Goal: Information Seeking & Learning: Learn about a topic

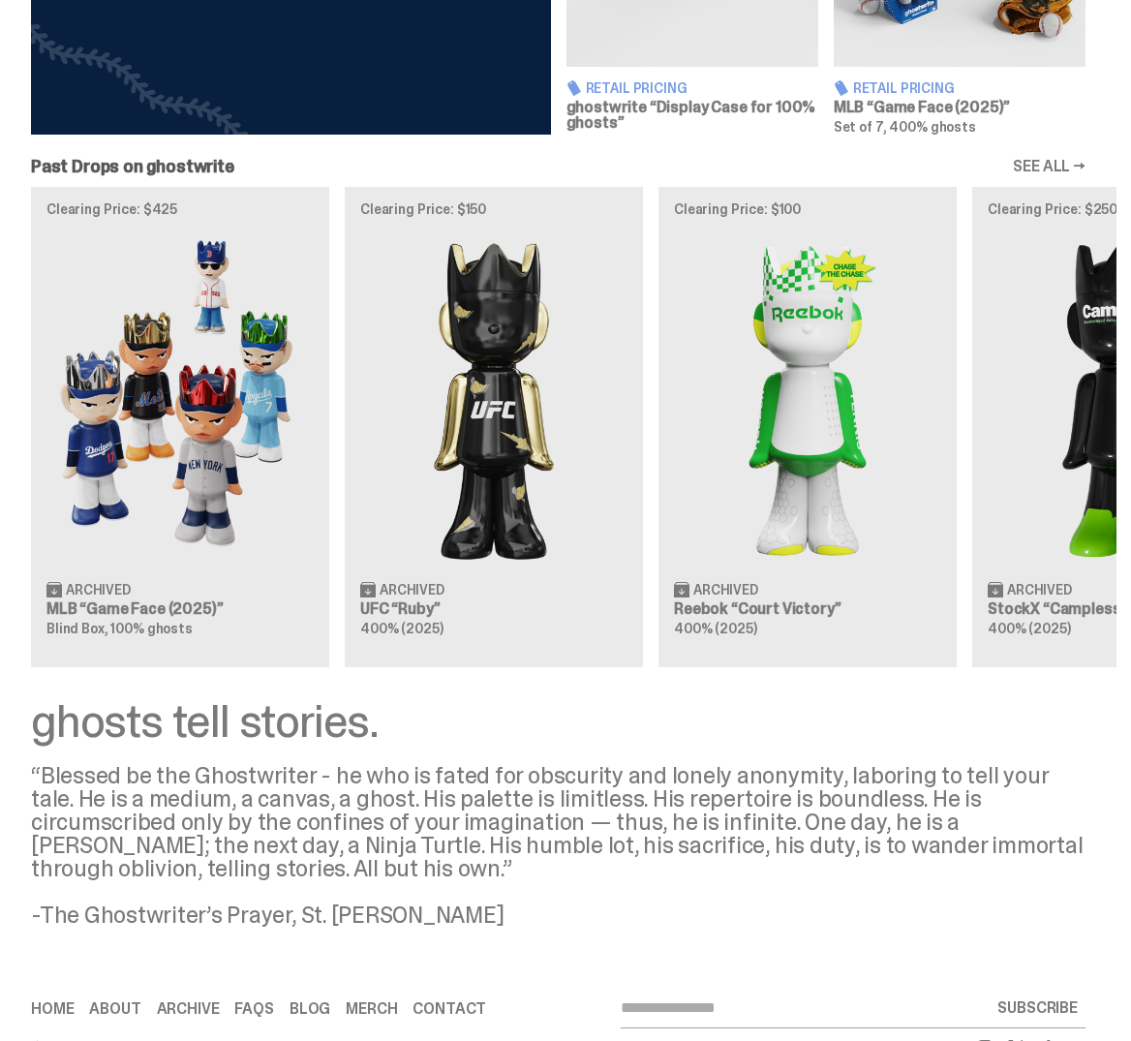
scroll to position [1027, 0]
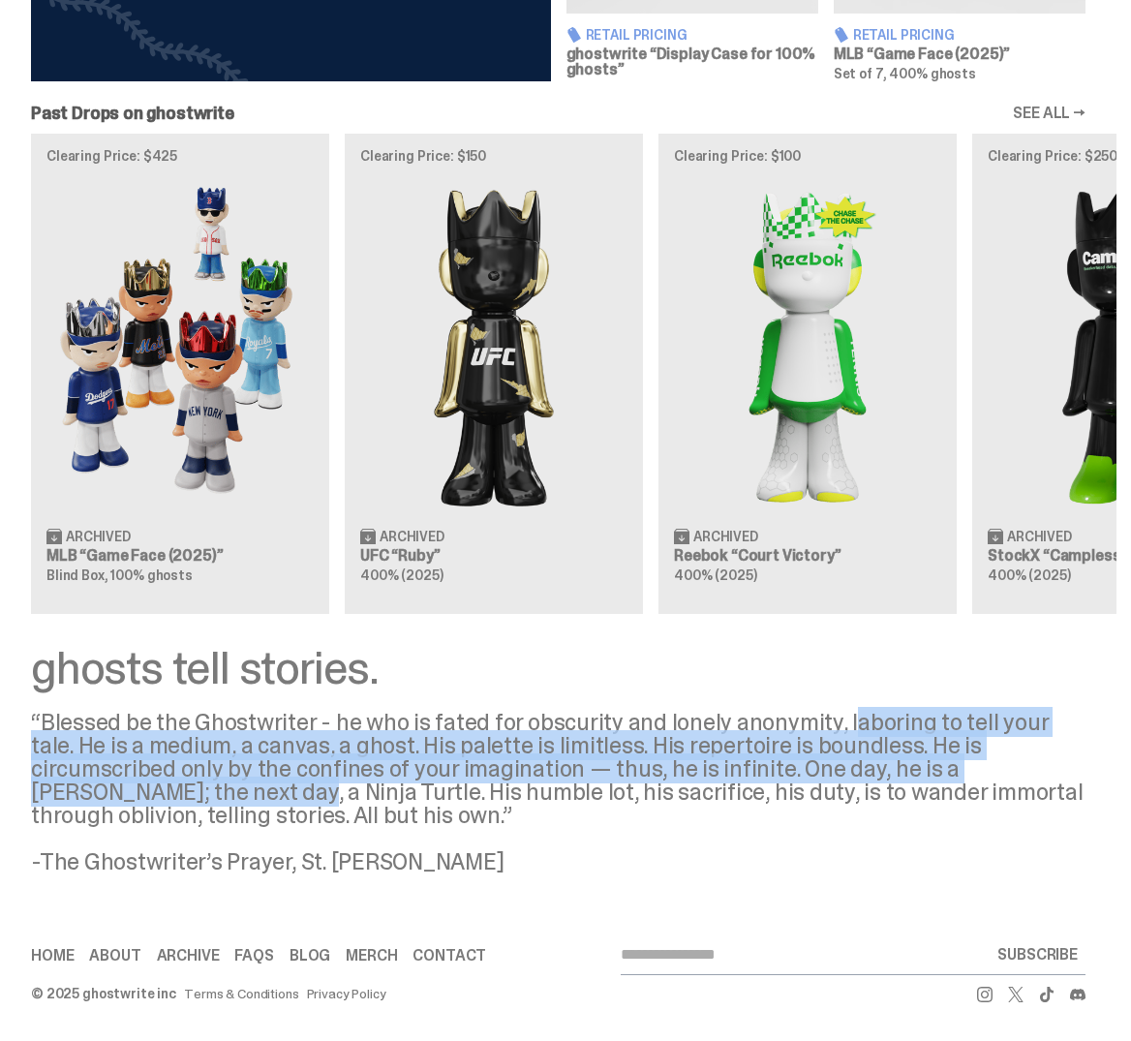
drag, startPoint x: 1073, startPoint y: 756, endPoint x: 834, endPoint y: 724, distance: 241.5
click at [835, 724] on div "“Blessed be the Ghostwriter - he who is fated for obscurity and lonely anonymit…" at bounding box center [558, 792] width 1055 height 163
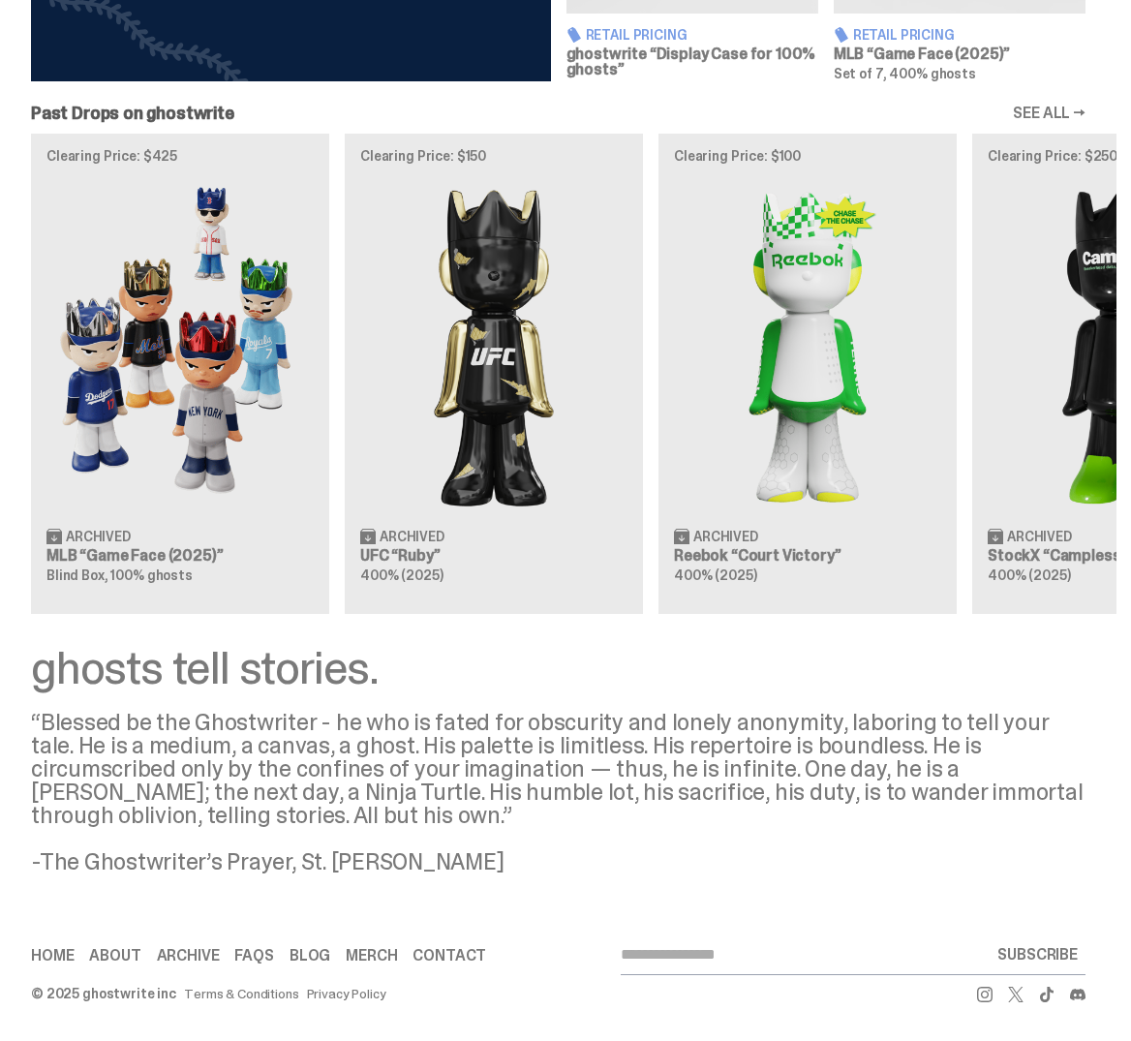
drag, startPoint x: 858, startPoint y: 665, endPoint x: 795, endPoint y: 684, distance: 65.6
click at [795, 684] on div "ghosts tell stories." at bounding box center [558, 668] width 1055 height 46
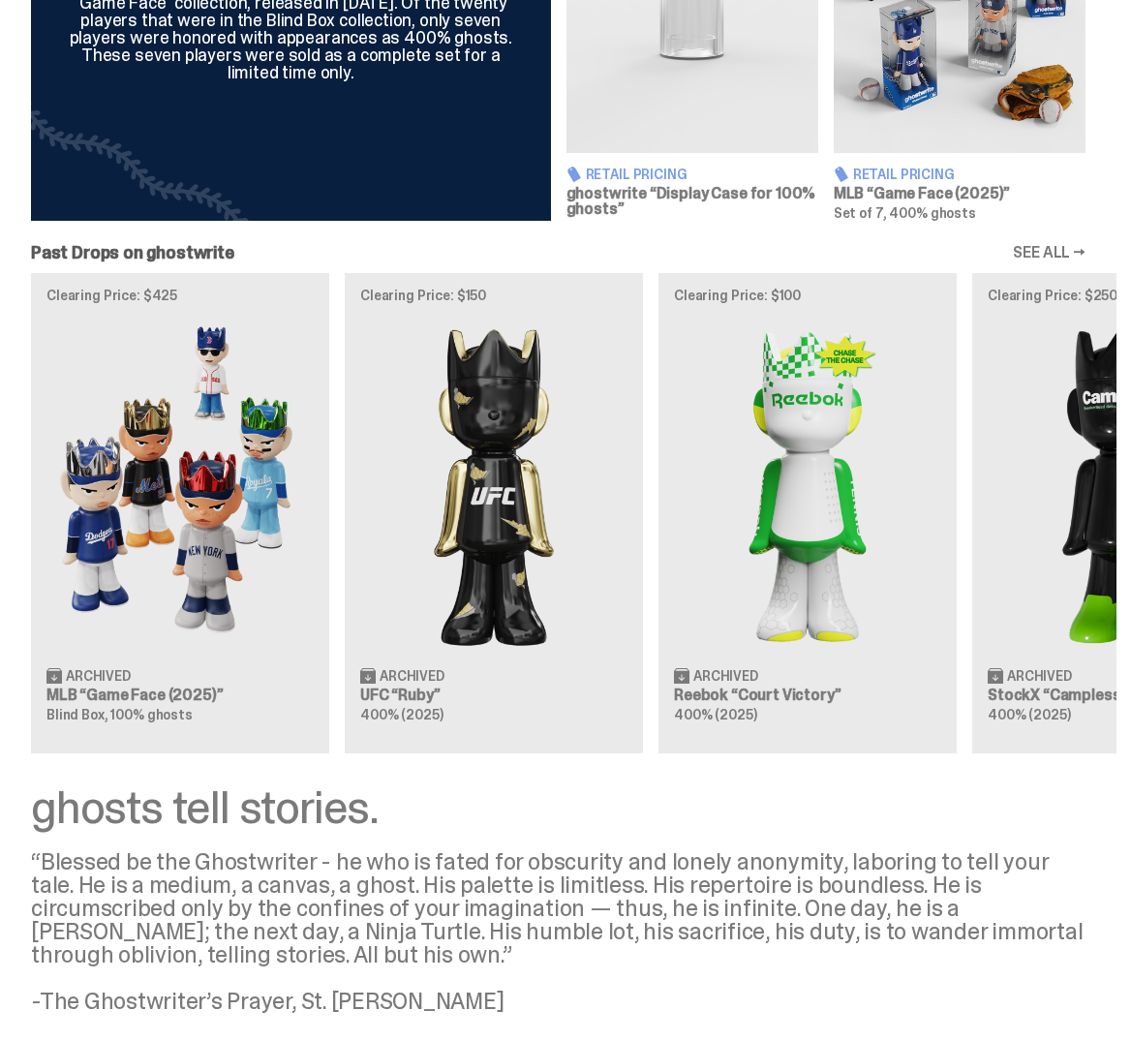
scroll to position [639, 0]
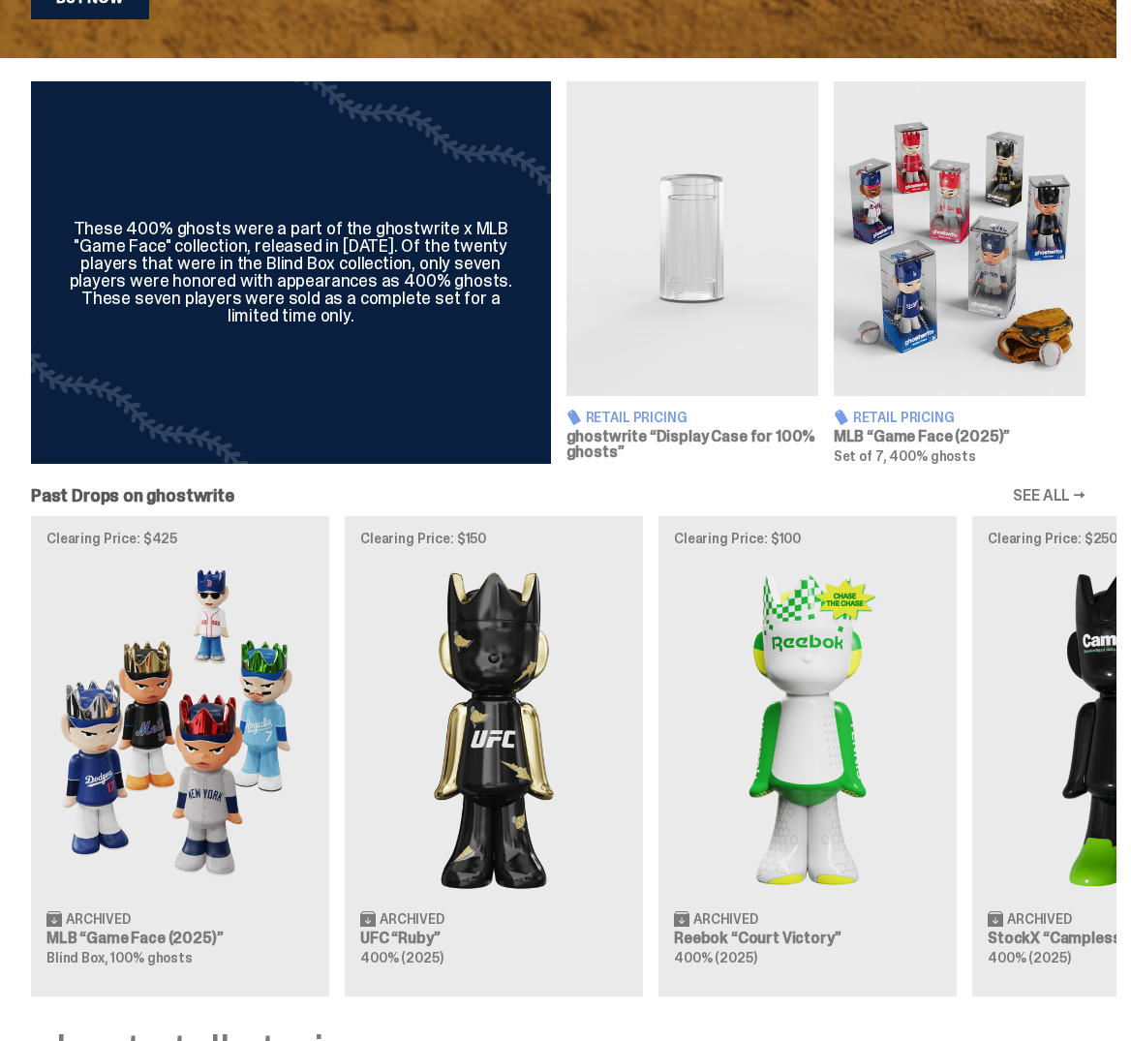
click at [924, 326] on img at bounding box center [960, 238] width 252 height 315
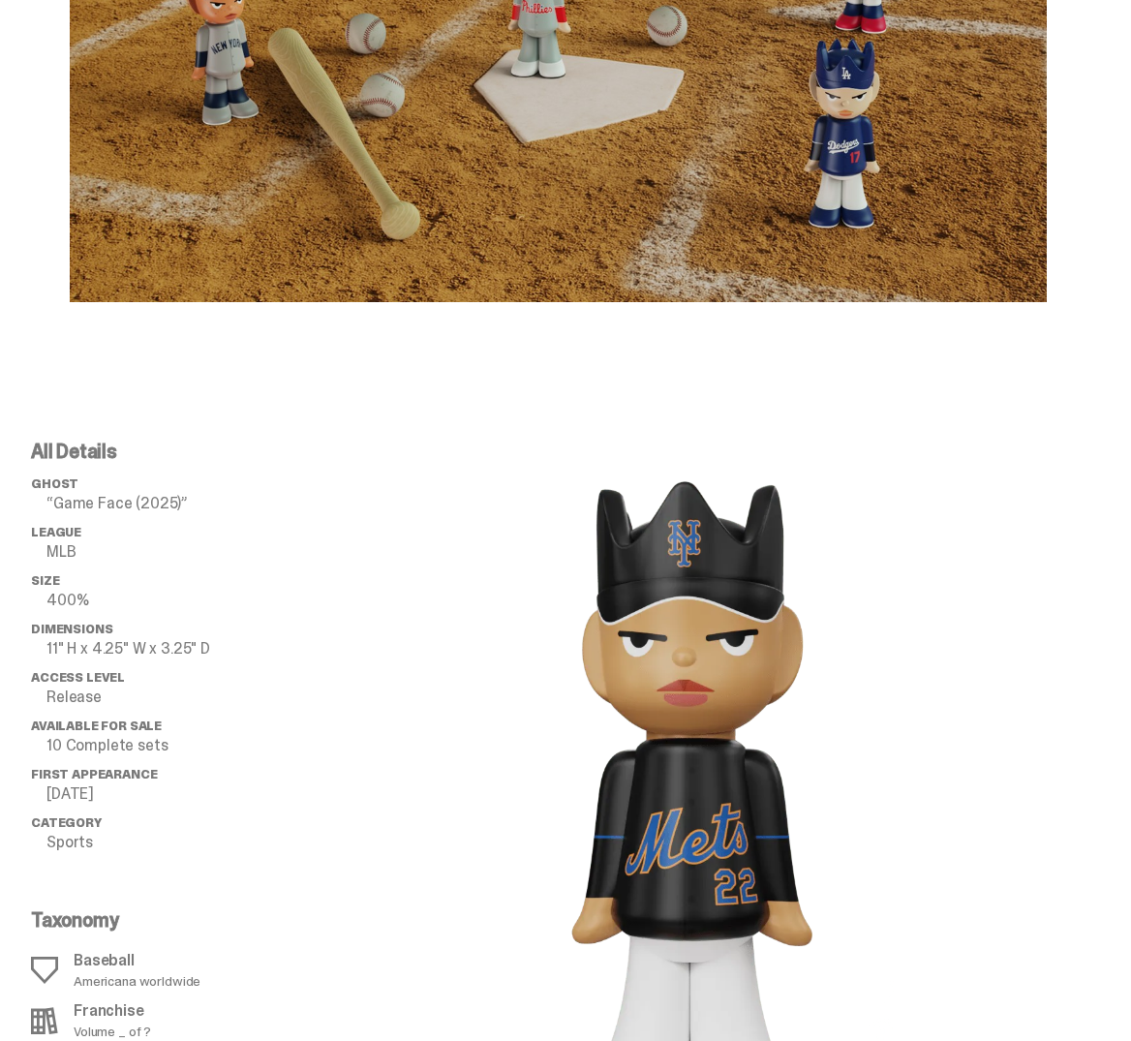
scroll to position [1550, 0]
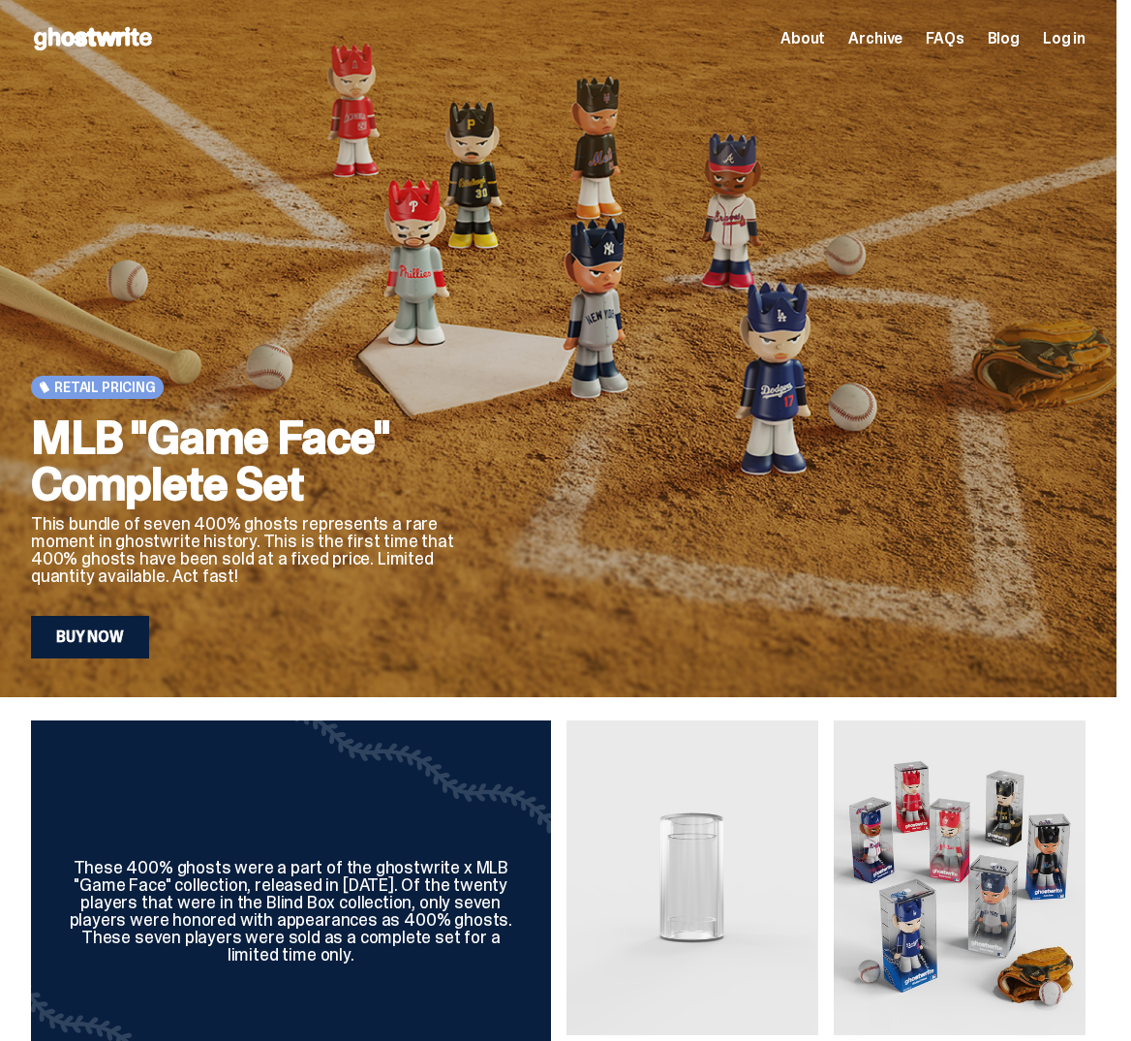
click at [879, 41] on span "Archive" at bounding box center [876, 38] width 54 height 15
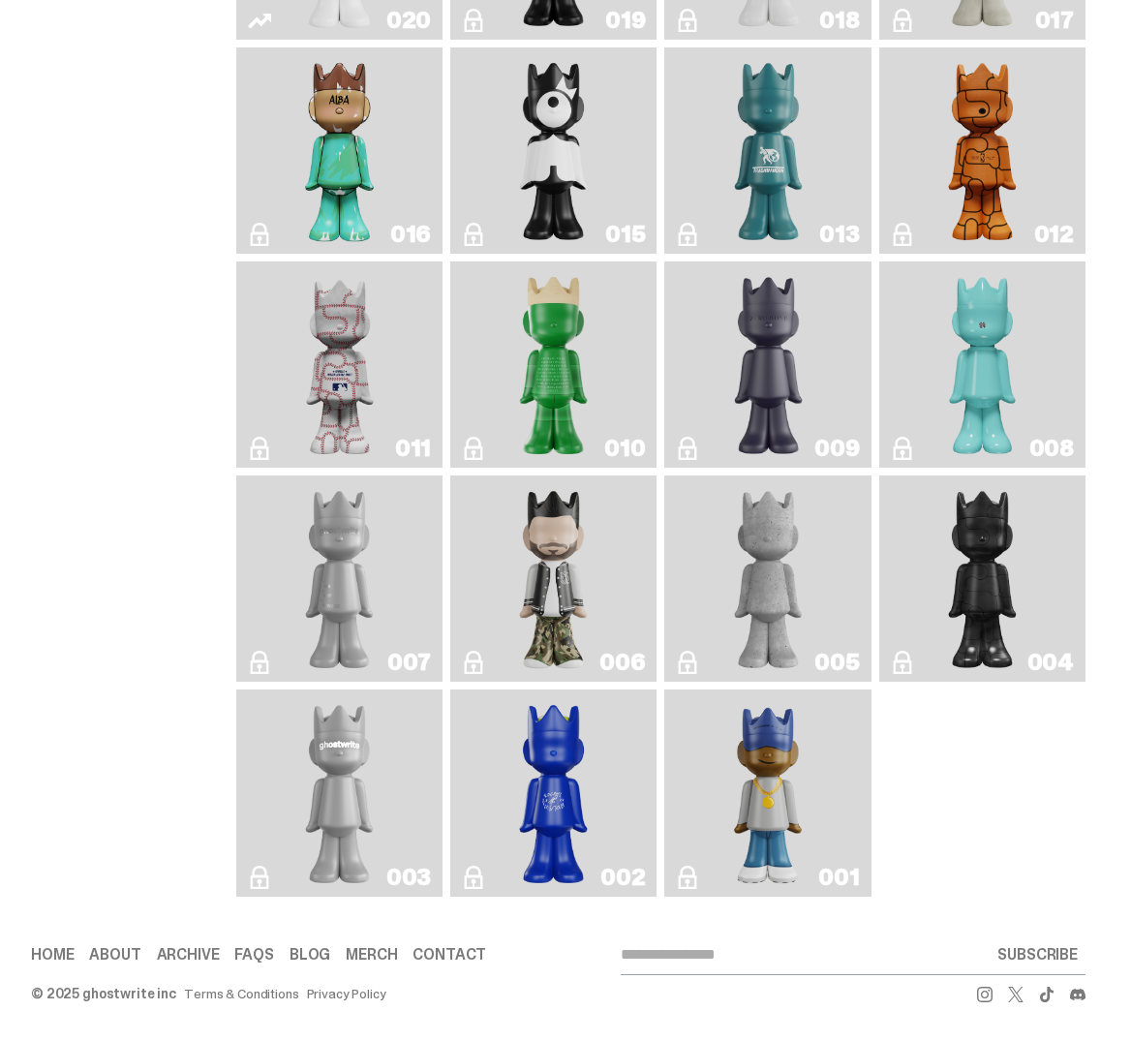
scroll to position [2378, 0]
click at [699, 787] on link "001" at bounding box center [767, 792] width 183 height 191
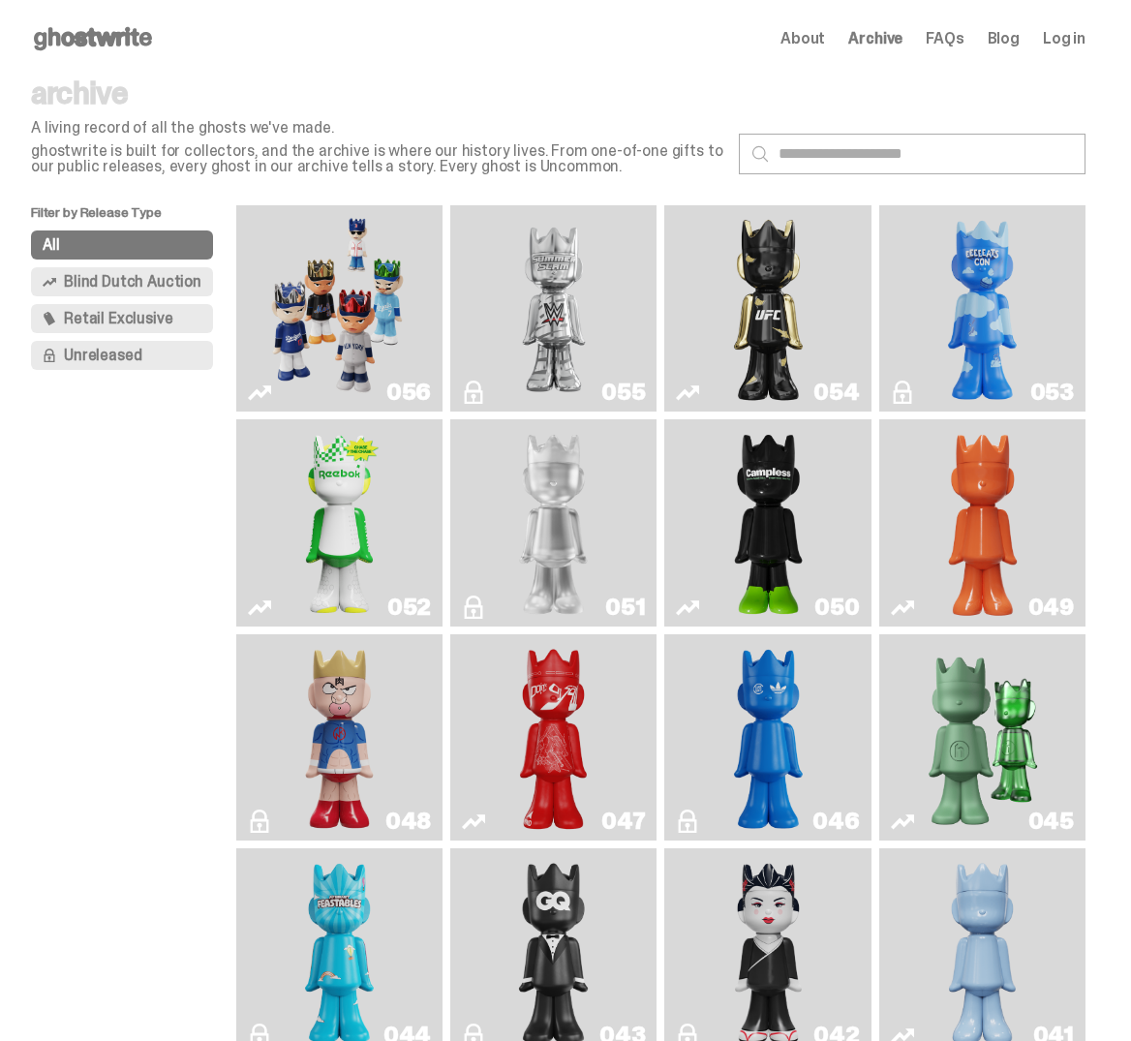
scroll to position [2378, 0]
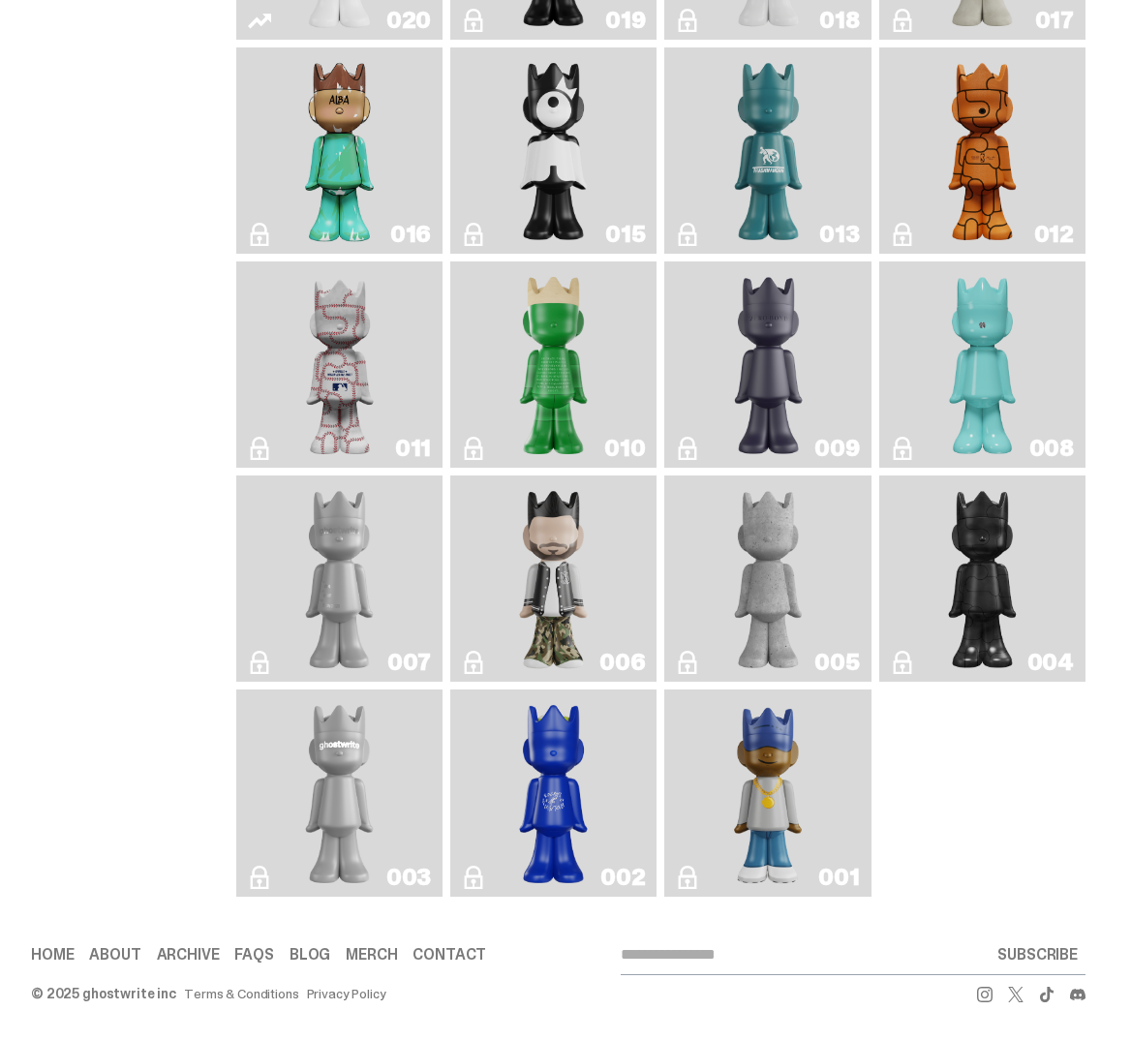
click at [622, 810] on link "002" at bounding box center [553, 792] width 183 height 191
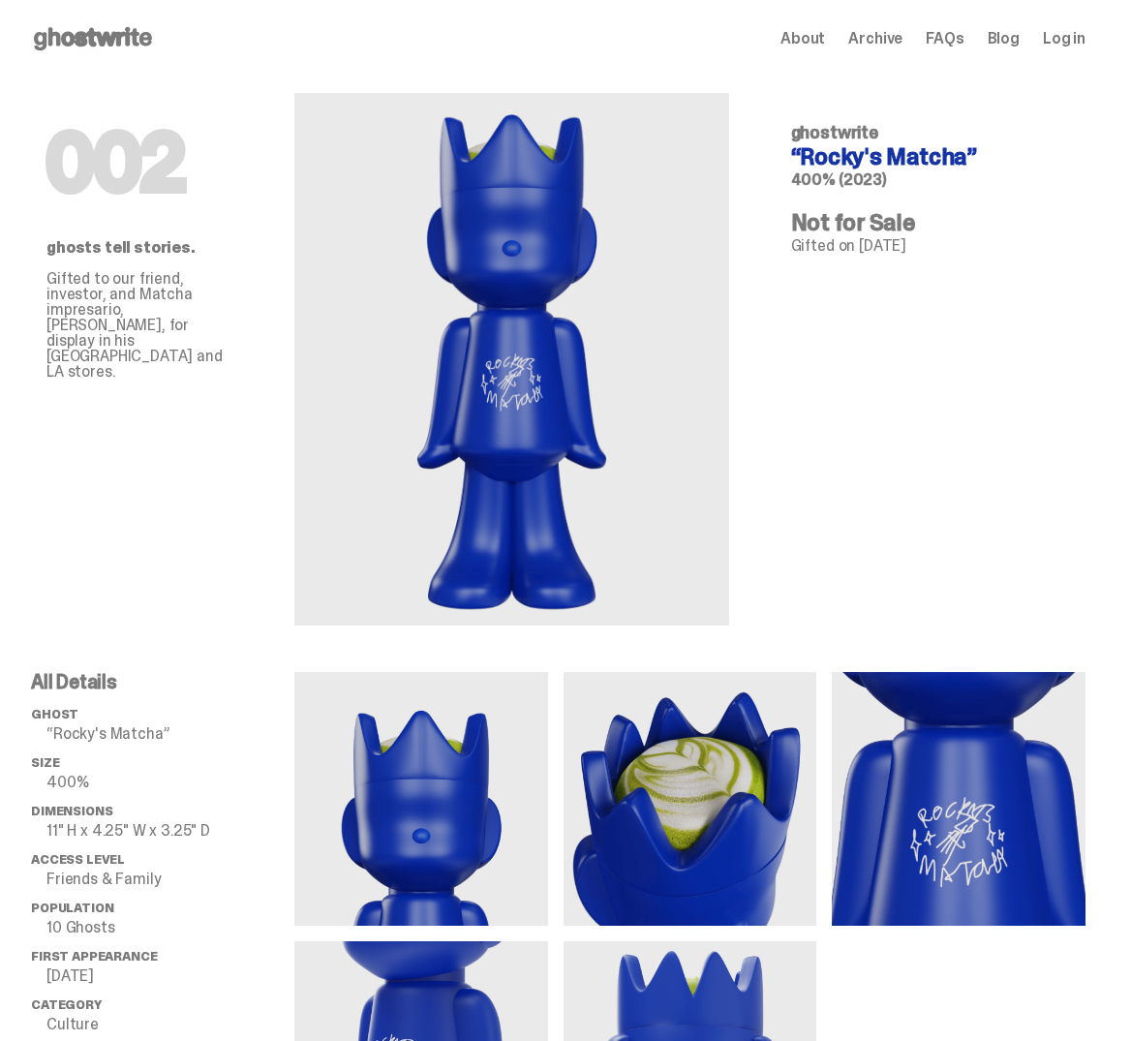
scroll to position [2378, 0]
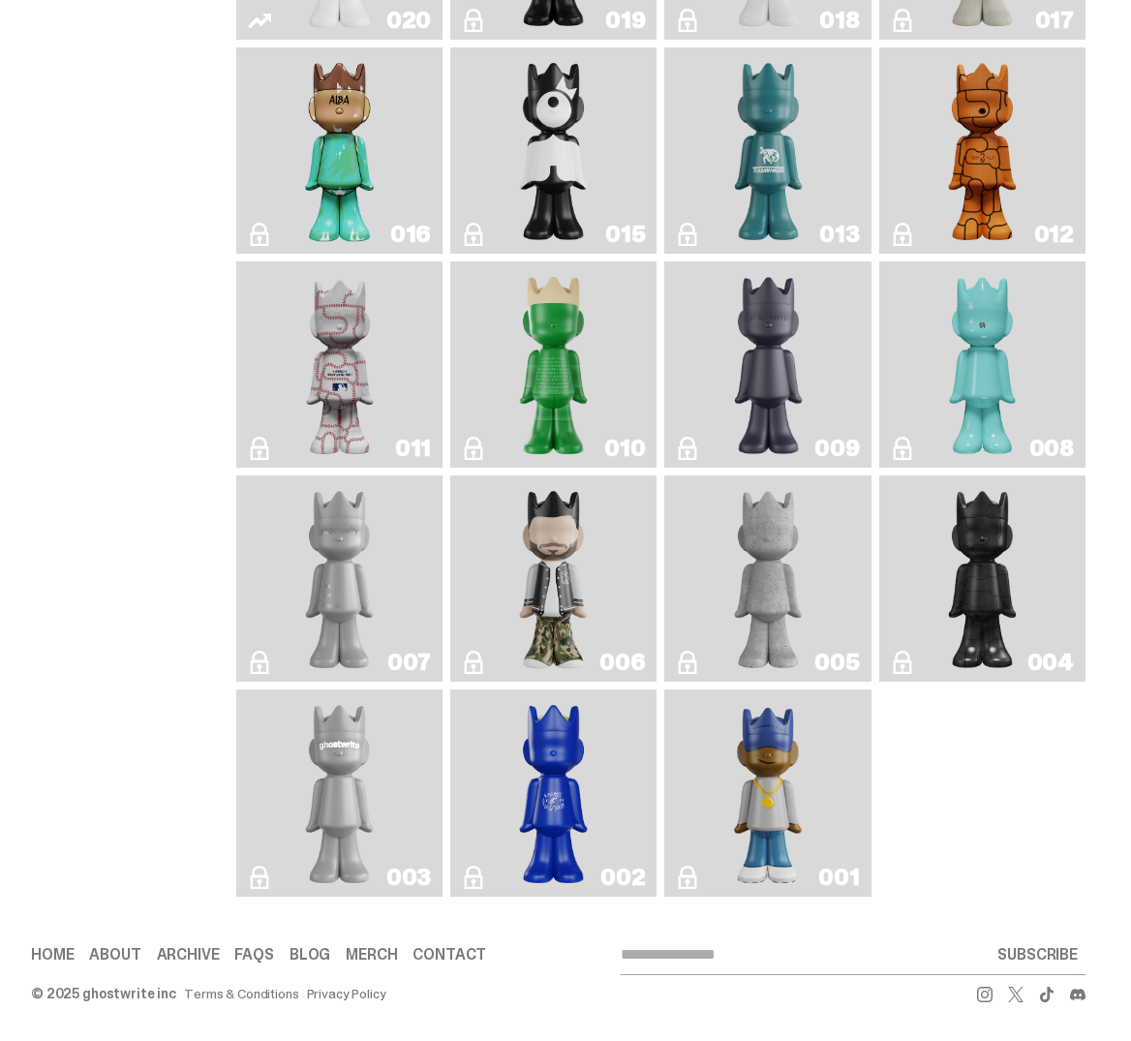
click at [378, 586] on link "007" at bounding box center [339, 578] width 183 height 191
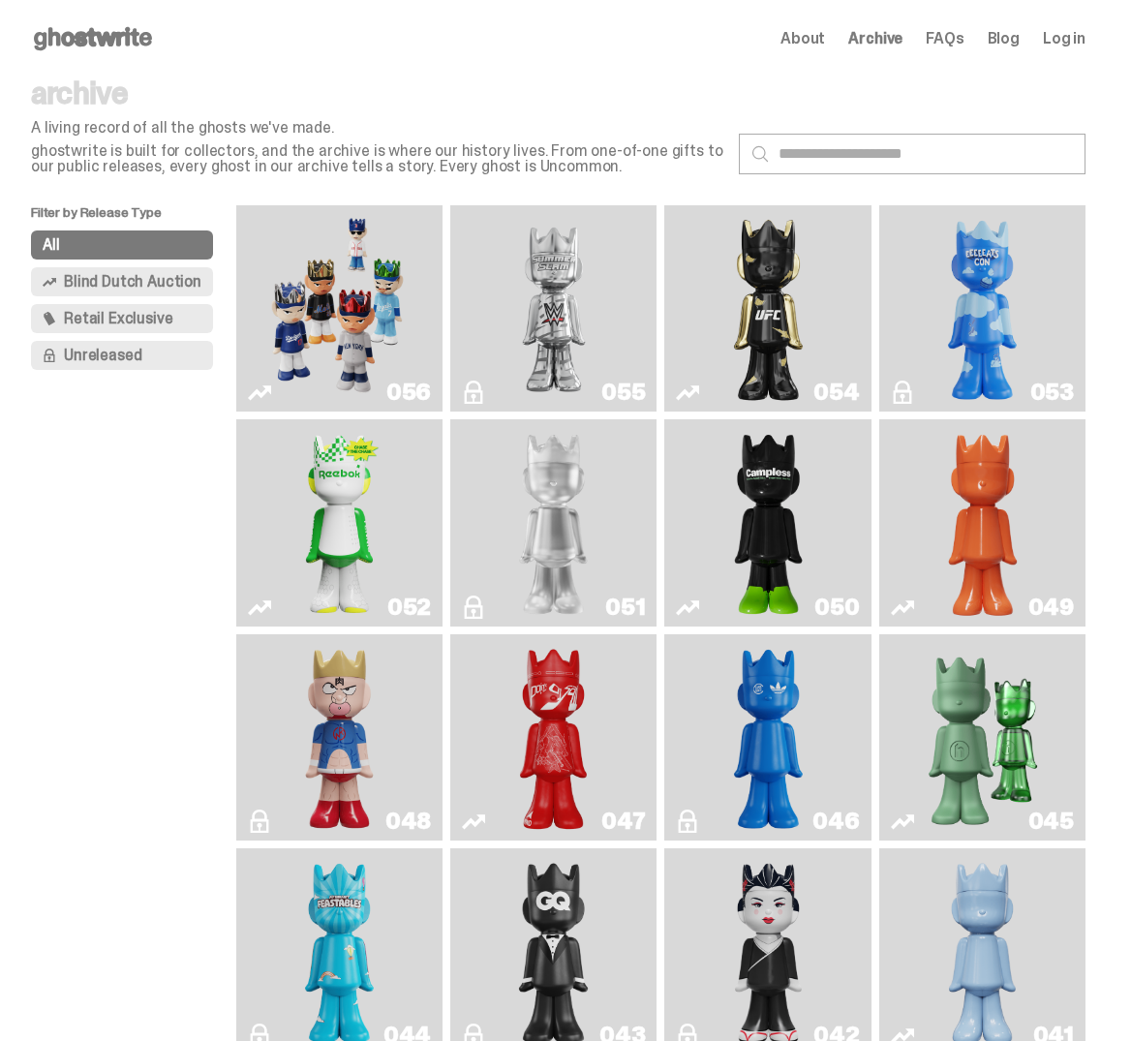
click at [293, 354] on img "Game Face (2025)" at bounding box center [339, 308] width 153 height 191
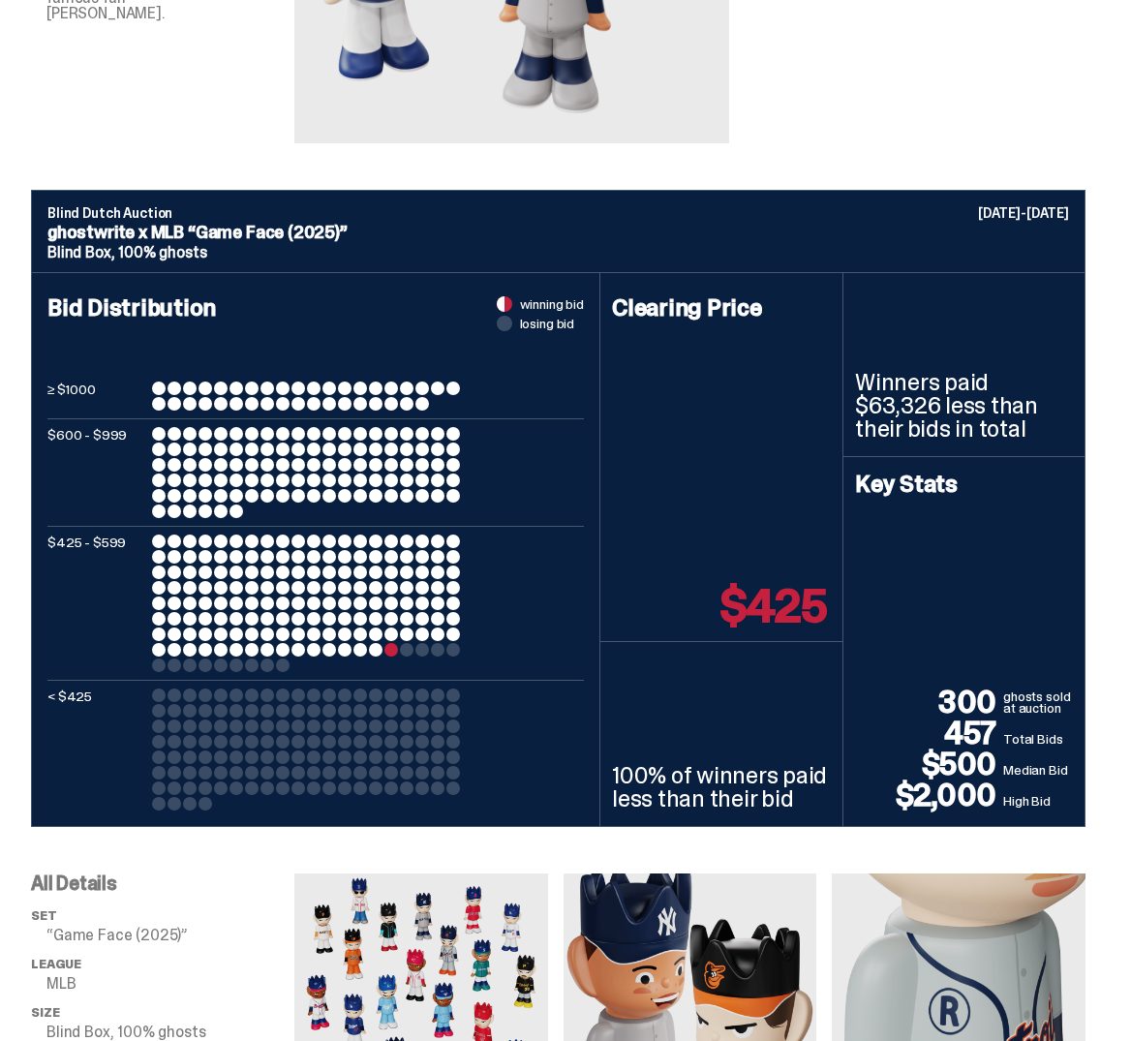
scroll to position [484, 0]
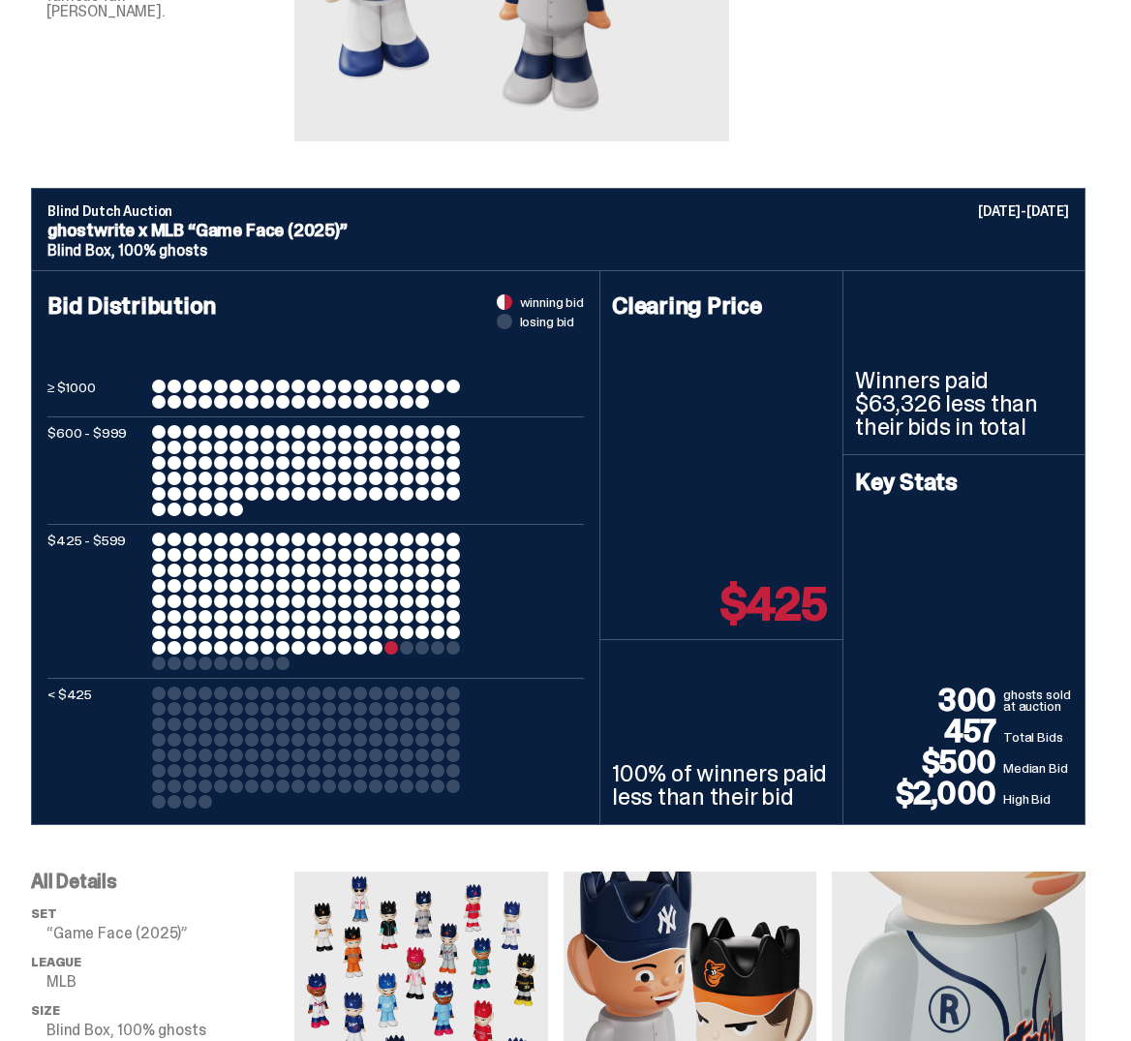
click at [408, 711] on div at bounding box center [407, 709] width 14 height 14
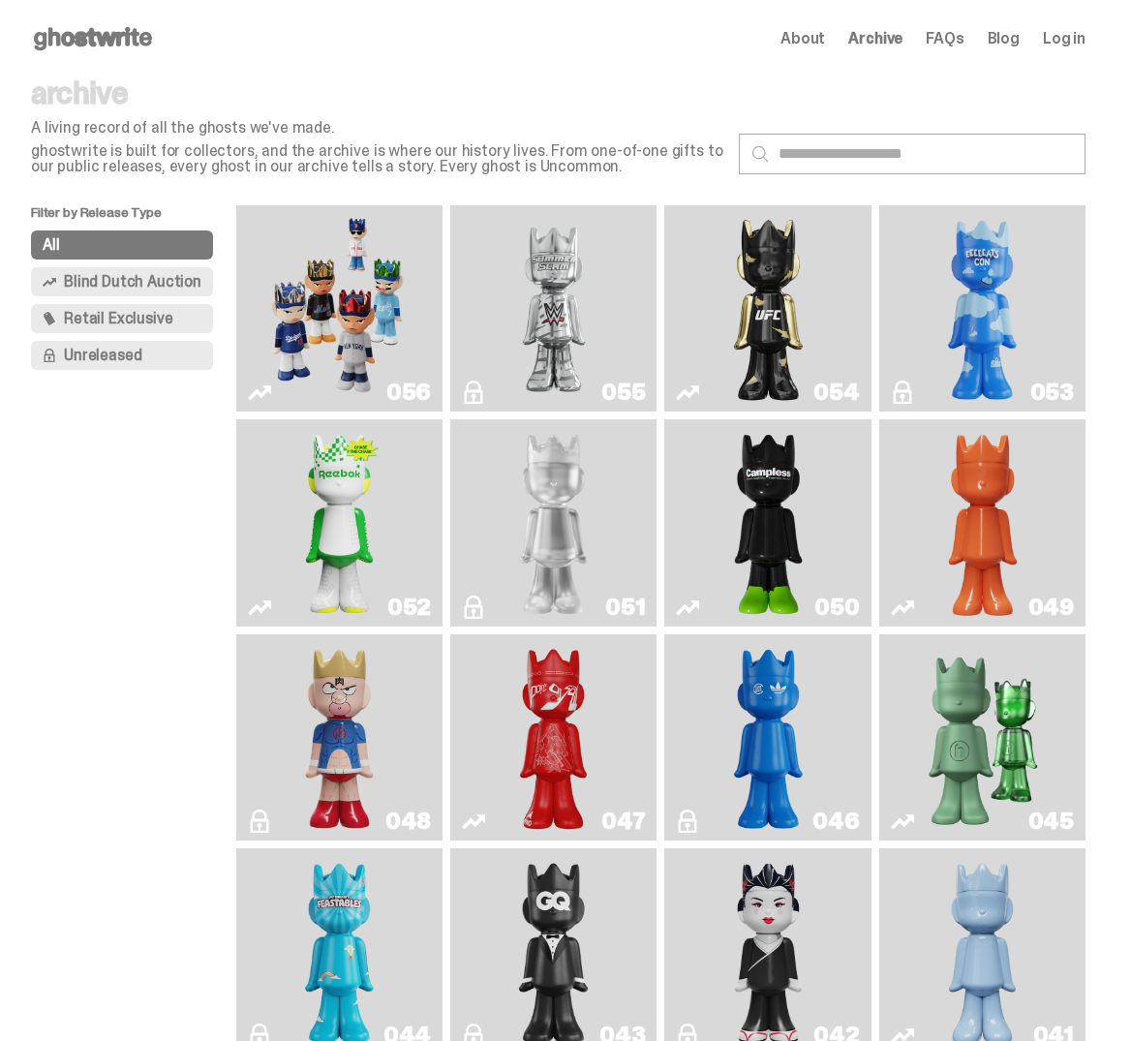
click at [154, 361] on button "Unreleased" at bounding box center [122, 355] width 182 height 29
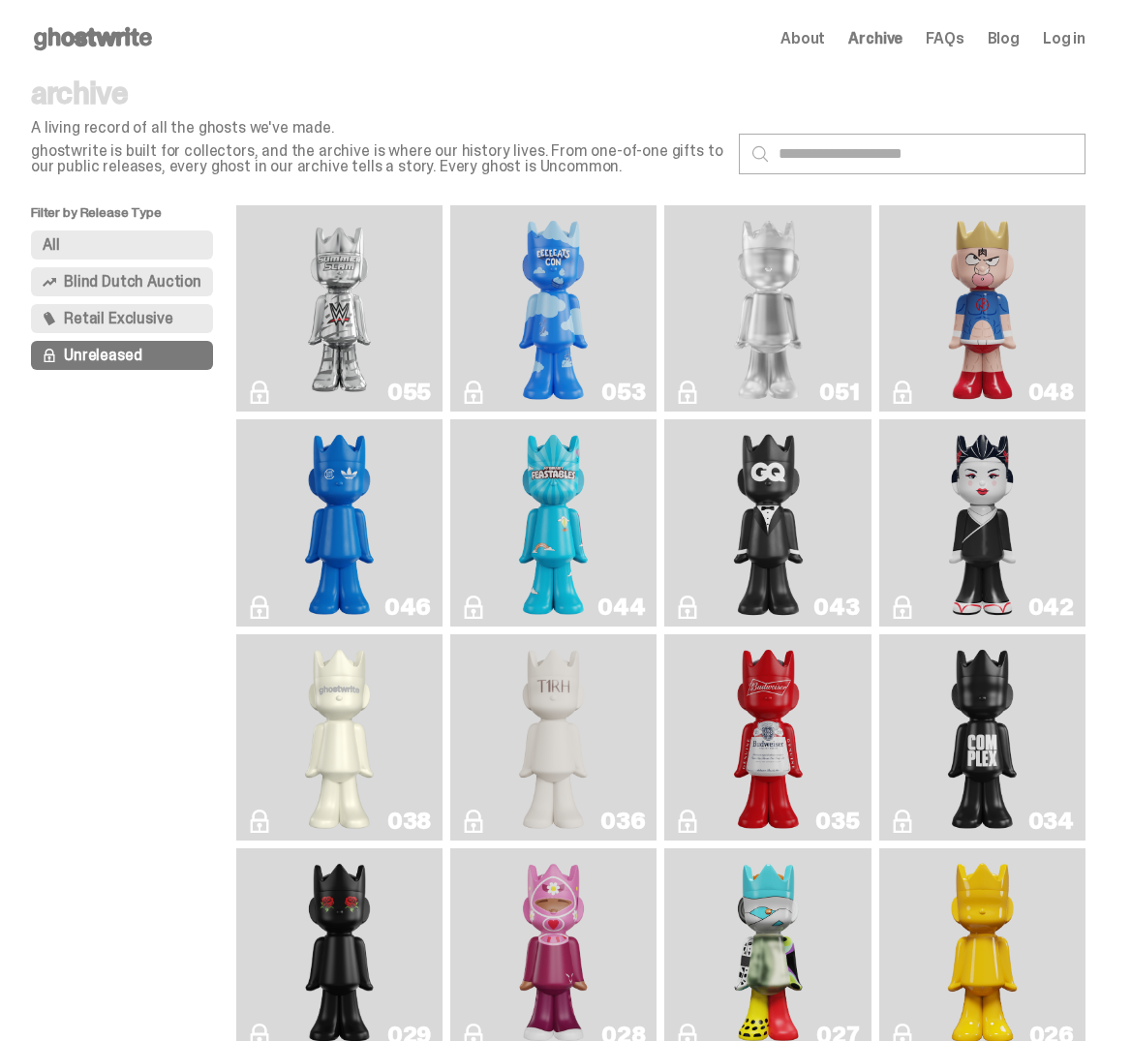
click at [137, 324] on span "Retail Exclusive" at bounding box center [118, 318] width 108 height 15
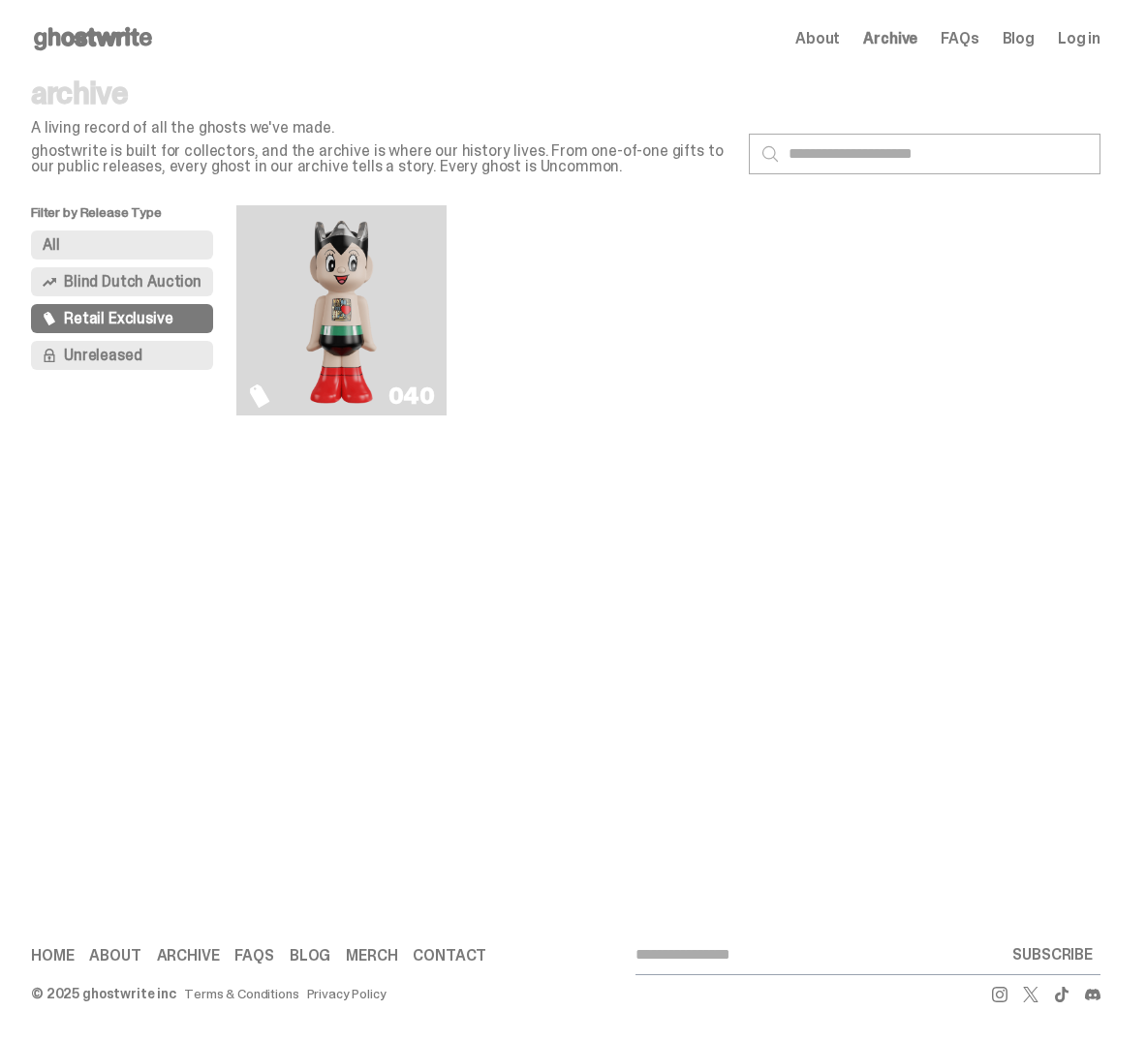
click at [128, 287] on span "Blind Dutch Auction" at bounding box center [133, 281] width 138 height 15
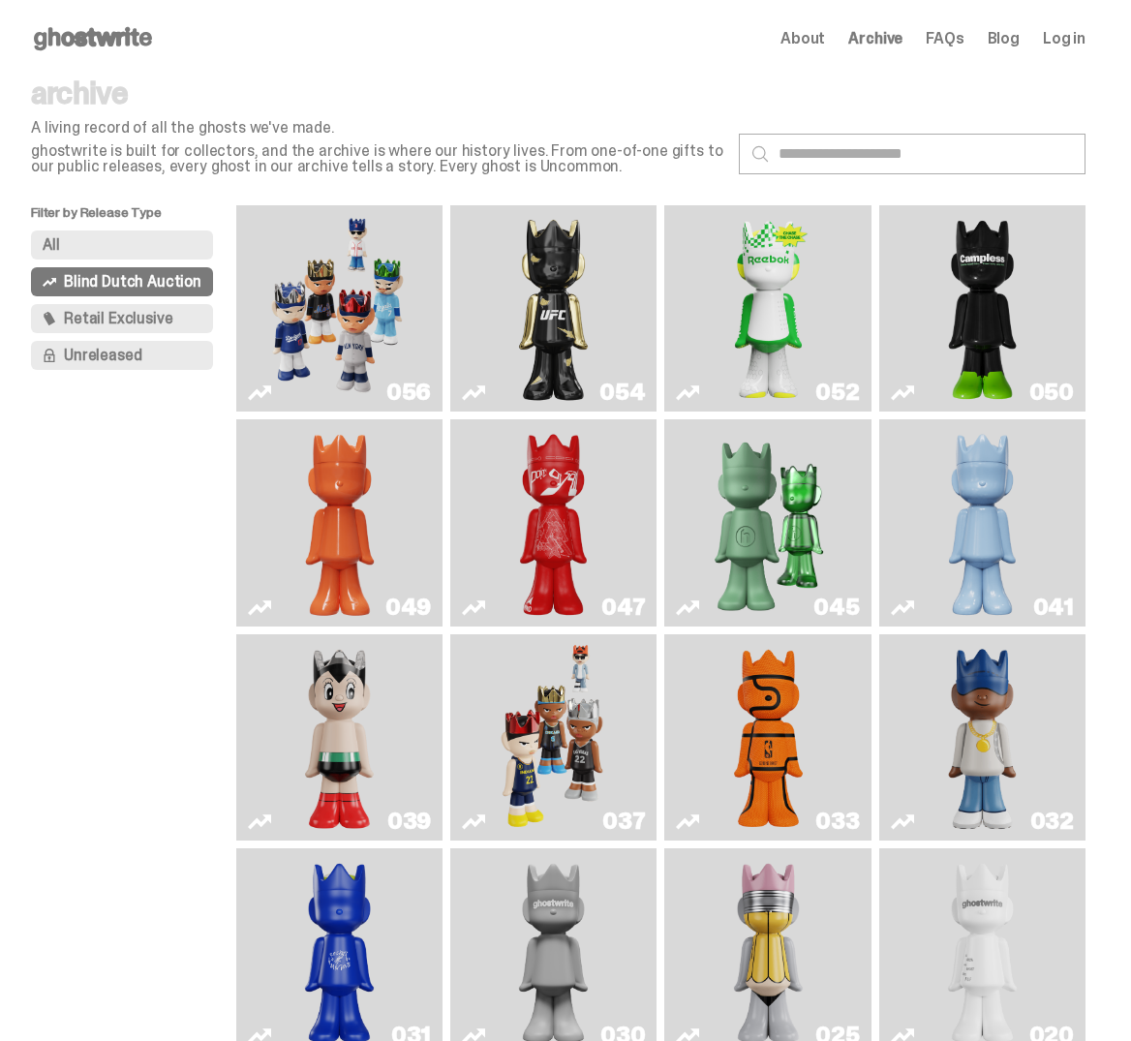
click at [86, 252] on button "All" at bounding box center [122, 245] width 182 height 29
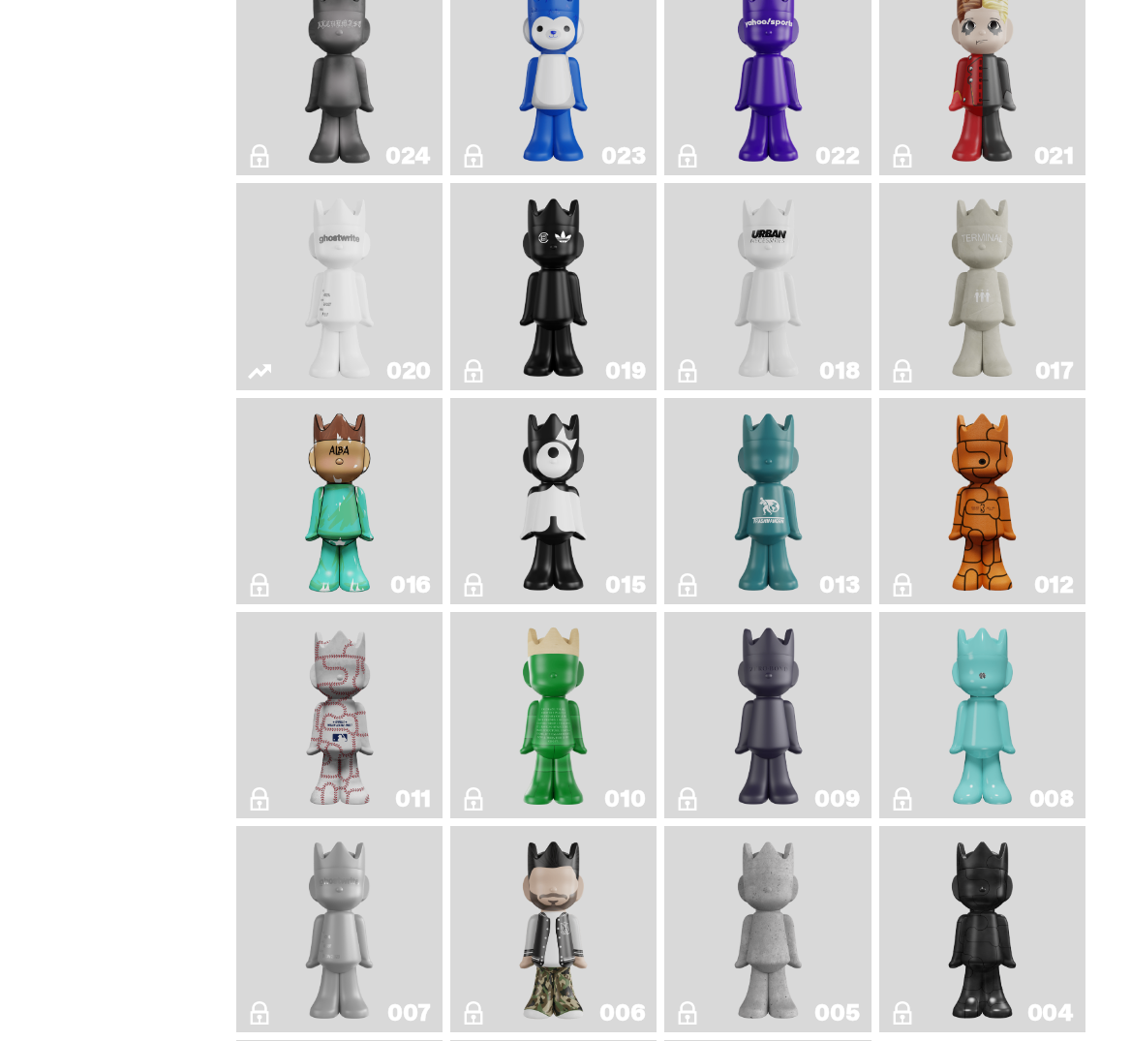
scroll to position [2325, 0]
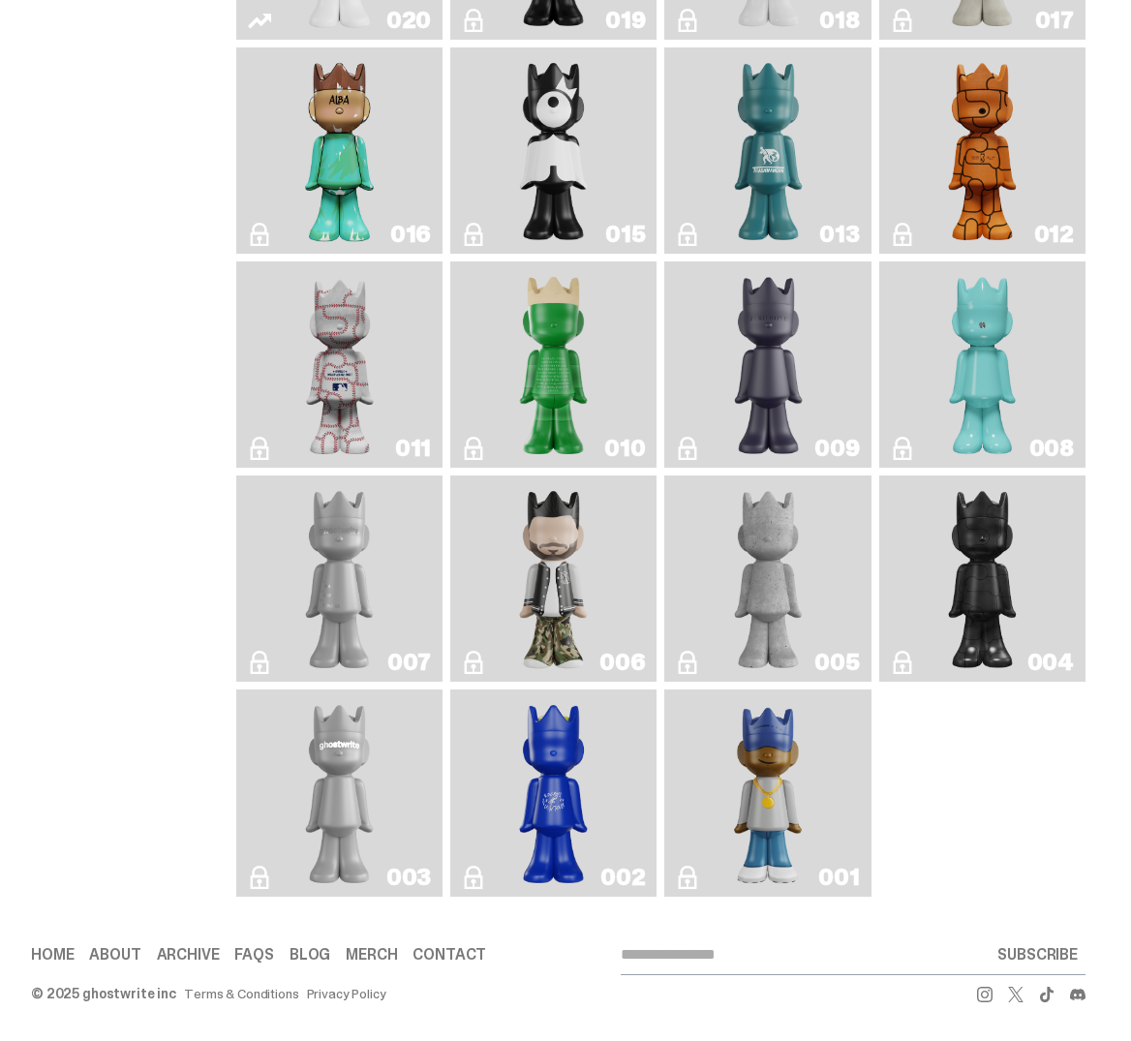
click at [725, 842] on link "001" at bounding box center [767, 792] width 183 height 191
